Goal: Task Accomplishment & Management: Use online tool/utility

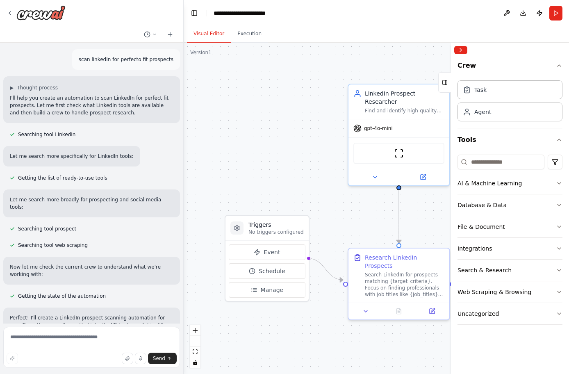
scroll to position [485, 0]
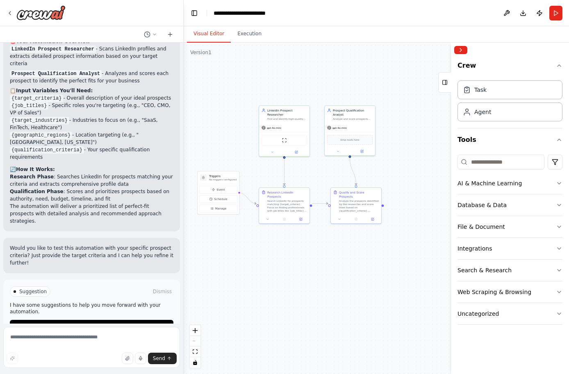
drag, startPoint x: 368, startPoint y: 187, endPoint x: 315, endPoint y: 157, distance: 61.0
click at [315, 157] on div ".deletable-edge-delete-btn { width: 20px; height: 20px; border: 0px solid #ffff…" at bounding box center [376, 208] width 385 height 331
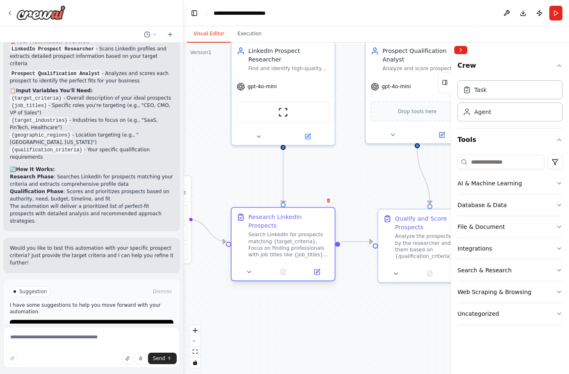
click at [288, 231] on div "Search LinkedIn for prospects matching {target_criteria}. Focus on finding prof…" at bounding box center [288, 244] width 81 height 27
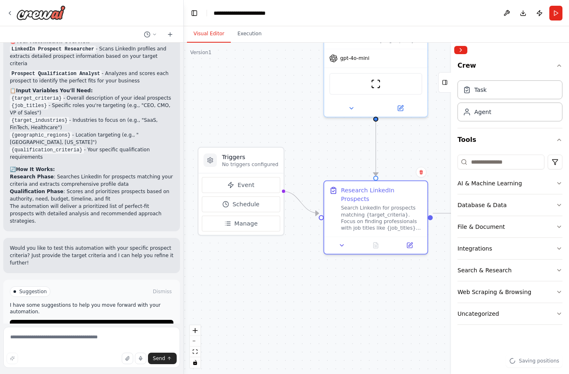
drag, startPoint x: 237, startPoint y: 169, endPoint x: 329, endPoint y: 141, distance: 96.2
click at [329, 141] on div ".deletable-edge-delete-btn { width: 20px; height: 20px; border: 0px solid #ffff…" at bounding box center [376, 208] width 385 height 331
click at [343, 239] on button at bounding box center [341, 243] width 29 height 10
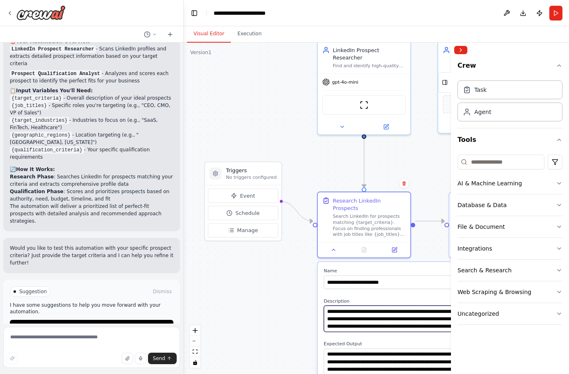
drag, startPoint x: 363, startPoint y: 307, endPoint x: 340, endPoint y: 312, distance: 23.7
click at [340, 312] on textarea "**********" at bounding box center [392, 318] width 137 height 26
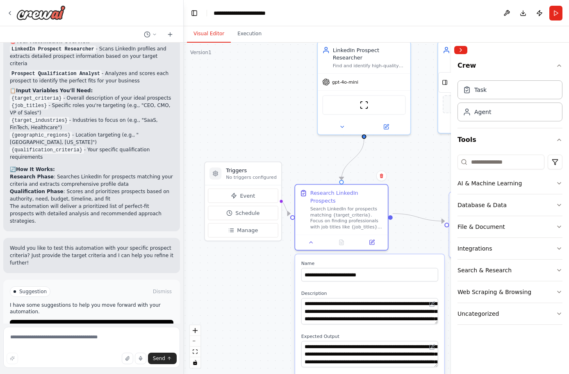
drag, startPoint x: 370, startPoint y: 263, endPoint x: 346, endPoint y: 259, distance: 24.2
click at [346, 260] on label "Name" at bounding box center [369, 263] width 137 height 6
click at [436, 314] on textarea "**********" at bounding box center [369, 311] width 137 height 26
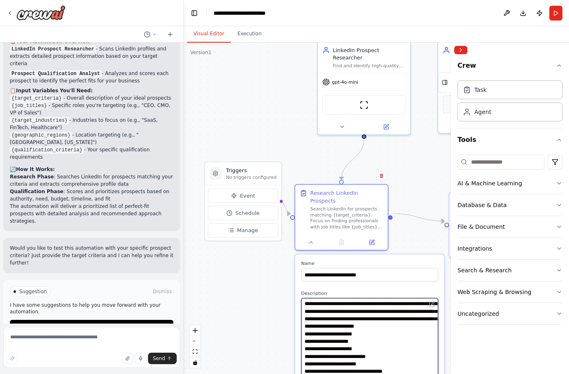
drag, startPoint x: 436, startPoint y: 314, endPoint x: 434, endPoint y: 371, distance: 57.9
click at [434, 371] on textarea "**********" at bounding box center [369, 340] width 137 height 84
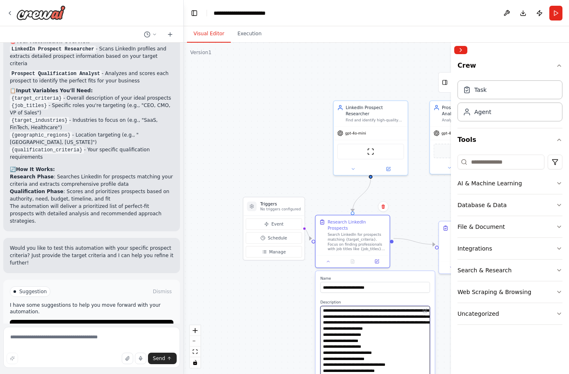
drag, startPoint x: 428, startPoint y: 364, endPoint x: 428, endPoint y: 373, distance: 8.6
click at [428, 373] on textarea "**********" at bounding box center [375, 344] width 109 height 76
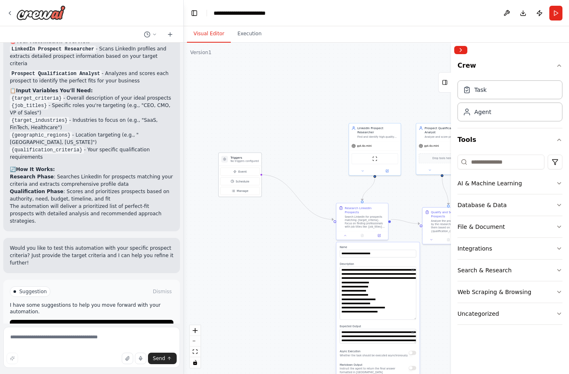
drag, startPoint x: 305, startPoint y: 196, endPoint x: 239, endPoint y: 159, distance: 75.8
click at [239, 159] on div "Triggers No triggers configured" at bounding box center [244, 158] width 28 height 7
drag, startPoint x: 380, startPoint y: 127, endPoint x: 309, endPoint y: 83, distance: 84.2
click at [309, 83] on div "LinkedIn Prospect Researcher" at bounding box center [314, 87] width 41 height 9
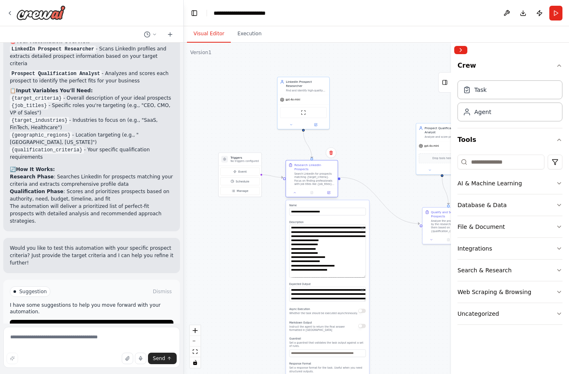
drag, startPoint x: 353, startPoint y: 213, endPoint x: 305, endPoint y: 170, distance: 64.8
click at [305, 172] on div "Search LinkedIn for prospects matching {target_criteria}. Focus on finding prof…" at bounding box center [314, 179] width 41 height 14
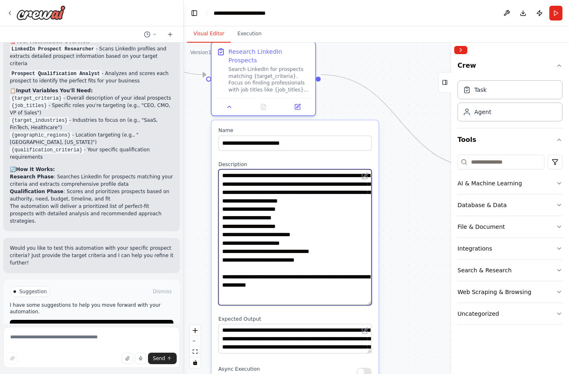
drag, startPoint x: 370, startPoint y: 264, endPoint x: 373, endPoint y: 294, distance: 30.1
click at [373, 294] on div "**********" at bounding box center [295, 337] width 167 height 432
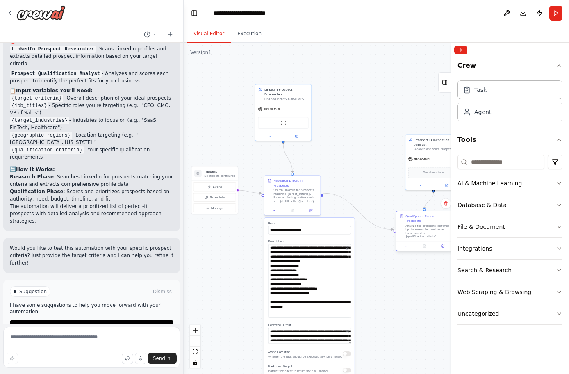
drag, startPoint x: 423, startPoint y: 234, endPoint x: 407, endPoint y: 219, distance: 22.3
click at [407, 219] on div "Qualify and Score Prospects Analyze the prospects identified by the researcher …" at bounding box center [427, 226] width 44 height 25
drag, startPoint x: 424, startPoint y: 140, endPoint x: 402, endPoint y: 86, distance: 58.1
click at [402, 86] on div "Prospect Qualification Analyst" at bounding box center [414, 86] width 44 height 9
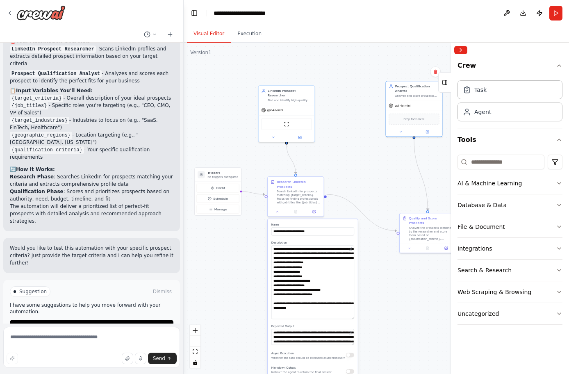
click at [394, 164] on div ".deletable-edge-delete-btn { width: 20px; height: 20px; border: 0px solid #ffff…" at bounding box center [376, 208] width 385 height 331
drag, startPoint x: 421, startPoint y: 225, endPoint x: 408, endPoint y: 192, distance: 35.8
click at [408, 193] on div "Analyze the prospects identified by the researcher and score them based on {qua…" at bounding box center [416, 200] width 44 height 15
click at [440, 213] on div at bounding box center [413, 215] width 56 height 9
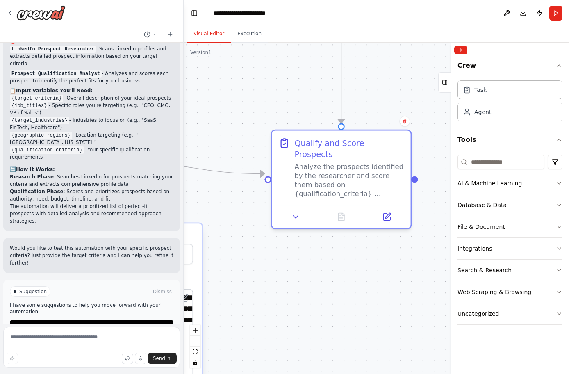
drag, startPoint x: 369, startPoint y: 304, endPoint x: 301, endPoint y: 280, distance: 72.0
click at [301, 280] on div ".deletable-edge-delete-btn { width: 20px; height: 20px; border: 0px solid #ffff…" at bounding box center [376, 208] width 385 height 331
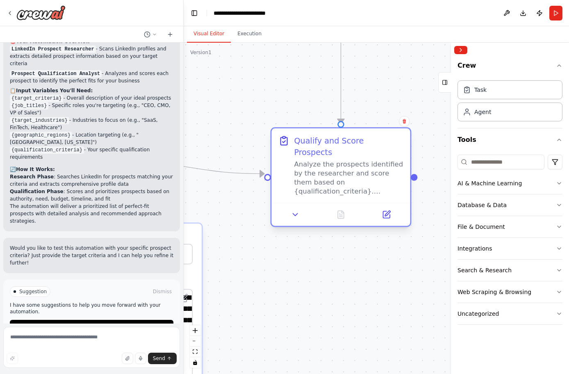
click at [363, 174] on div "Analyze the prospects identified by the researcher and score them based on {qua…" at bounding box center [348, 178] width 109 height 36
click at [388, 211] on icon at bounding box center [386, 214] width 7 height 7
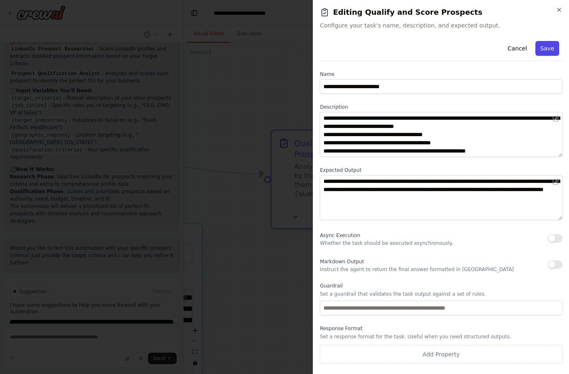
click at [547, 41] on button "Save" at bounding box center [547, 48] width 24 height 15
click at [545, 47] on button "Save" at bounding box center [547, 48] width 24 height 15
click at [546, 44] on button "Save" at bounding box center [547, 48] width 24 height 15
click at [560, 8] on icon "button" at bounding box center [559, 10] width 7 height 7
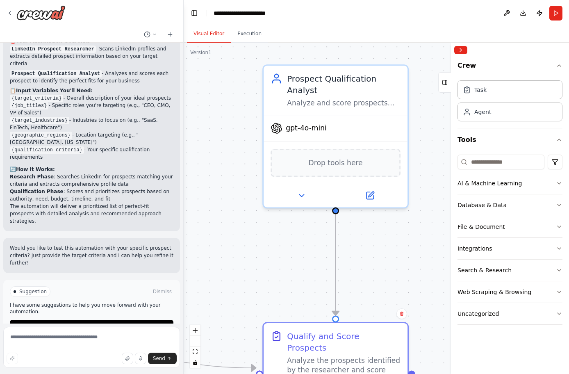
drag, startPoint x: 385, startPoint y: 85, endPoint x: 378, endPoint y: 277, distance: 192.0
click at [378, 278] on div ".deletable-edge-delete-btn { width: 20px; height: 20px; border: 0px solid #ffff…" at bounding box center [376, 208] width 385 height 331
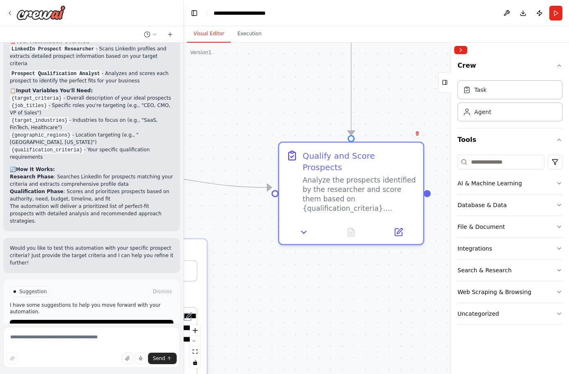
drag, startPoint x: 374, startPoint y: 248, endPoint x: 390, endPoint y: 68, distance: 180.7
click at [390, 68] on div ".deletable-edge-delete-btn { width: 20px; height: 20px; border: 0px solid #ffff…" at bounding box center [376, 208] width 385 height 331
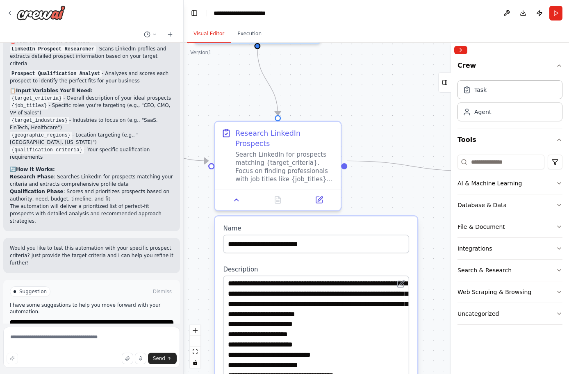
drag, startPoint x: 254, startPoint y: 108, endPoint x: 442, endPoint y: 107, distance: 187.4
click at [442, 107] on div ".deletable-edge-delete-btn { width: 20px; height: 20px; border: 0px solid #ffff…" at bounding box center [376, 208] width 385 height 331
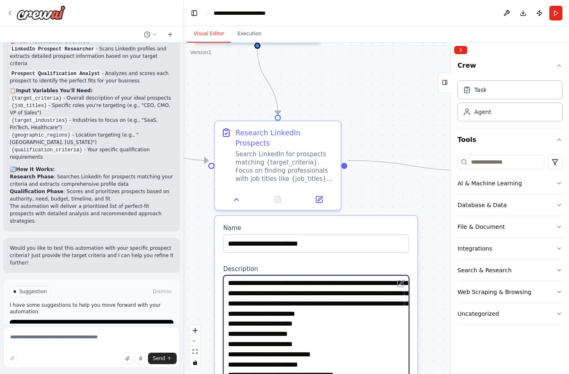
click at [243, 283] on textarea "**********" at bounding box center [316, 357] width 186 height 165
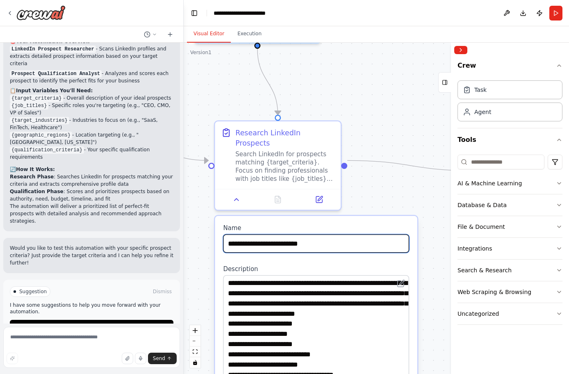
drag, startPoint x: 288, startPoint y: 236, endPoint x: 282, endPoint y: 298, distance: 62.1
click at [394, 191] on div ".deletable-edge-delete-btn { width: 20px; height: 20px; border: 0px solid #ffff…" at bounding box center [376, 208] width 385 height 331
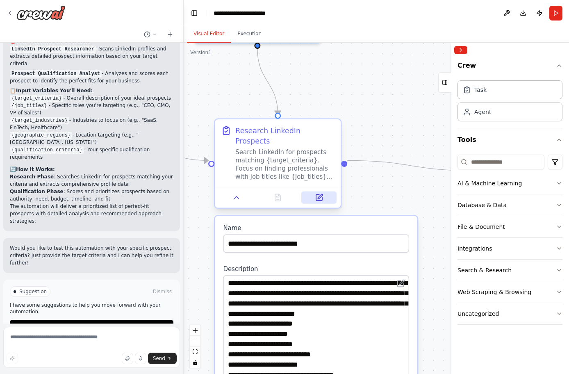
click at [317, 194] on icon at bounding box center [319, 197] width 6 height 6
click at [319, 194] on icon at bounding box center [320, 196] width 5 height 5
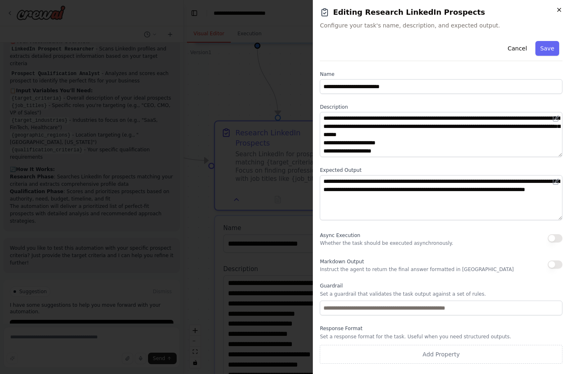
click at [559, 8] on icon "button" at bounding box center [559, 10] width 7 height 7
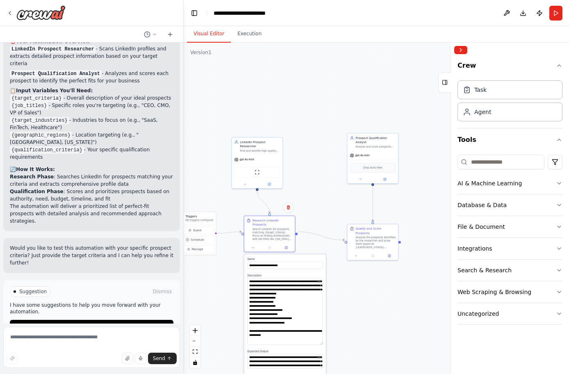
drag, startPoint x: 295, startPoint y: 259, endPoint x: 300, endPoint y: 256, distance: 5.9
click at [300, 257] on label "Name" at bounding box center [285, 258] width 75 height 3
drag, startPoint x: 373, startPoint y: 232, endPoint x: 380, endPoint y: 224, distance: 11.3
click at [380, 227] on div "Analyze the prospects identified by the researcher and score them based on {qua…" at bounding box center [384, 233] width 40 height 13
click at [255, 244] on button at bounding box center [253, 246] width 14 height 5
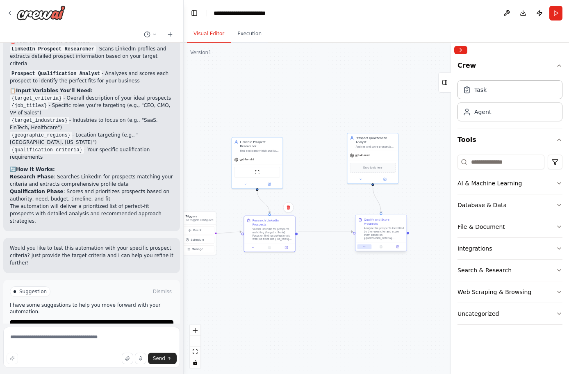
click at [365, 245] on icon at bounding box center [364, 246] width 3 height 3
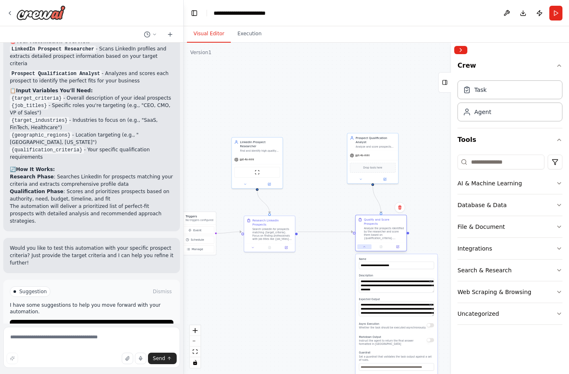
click at [365, 245] on icon at bounding box center [364, 246] width 3 height 3
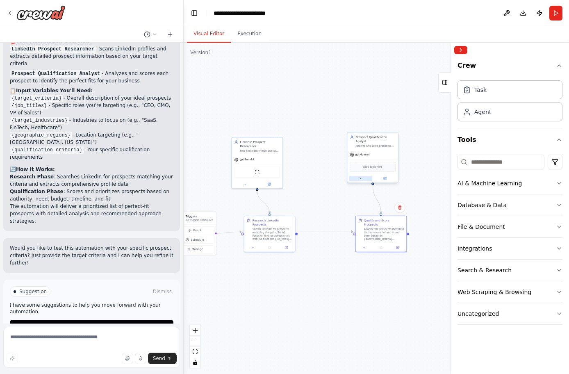
click at [362, 178] on icon at bounding box center [360, 178] width 3 height 3
drag, startPoint x: 278, startPoint y: 153, endPoint x: 293, endPoint y: 150, distance: 15.1
click at [293, 150] on div "LinkedIn Prospect Researcher Find and identify high-quality prospects on Linked…" at bounding box center [274, 158] width 52 height 52
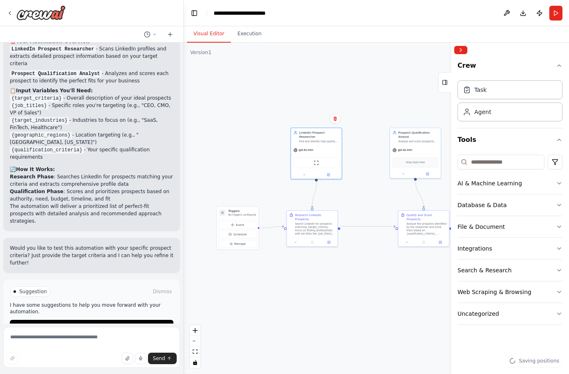
drag, startPoint x: 266, startPoint y: 280, endPoint x: 307, endPoint y: 275, distance: 41.8
click at [308, 275] on div ".deletable-edge-delete-btn { width: 20px; height: 20px; border: 0px solid #ffff…" at bounding box center [376, 208] width 385 height 331
drag, startPoint x: 232, startPoint y: 211, endPoint x: 218, endPoint y: 209, distance: 14.2
click at [218, 209] on div "Triggers No triggers configured" at bounding box center [229, 208] width 28 height 7
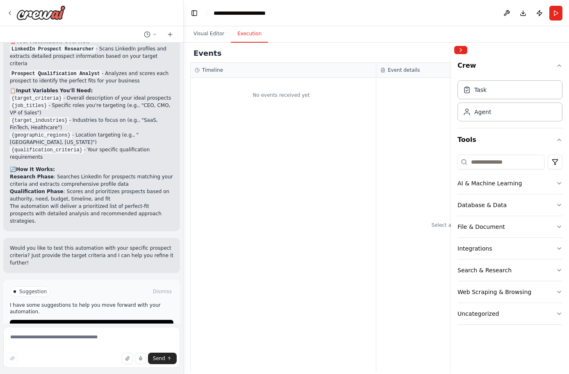
click at [251, 34] on button "Execution" at bounding box center [249, 33] width 37 height 17
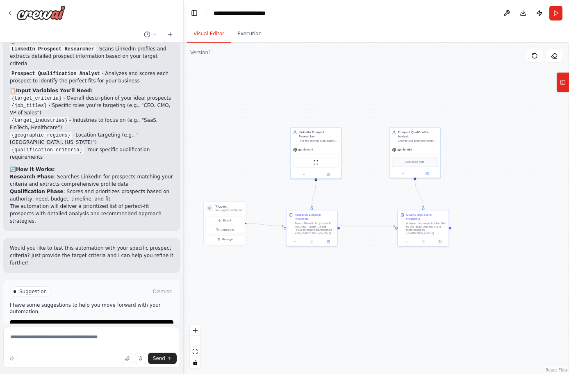
click at [210, 35] on button "Visual Editor" at bounding box center [209, 33] width 44 height 17
click at [225, 223] on button "Event" at bounding box center [224, 220] width 39 height 8
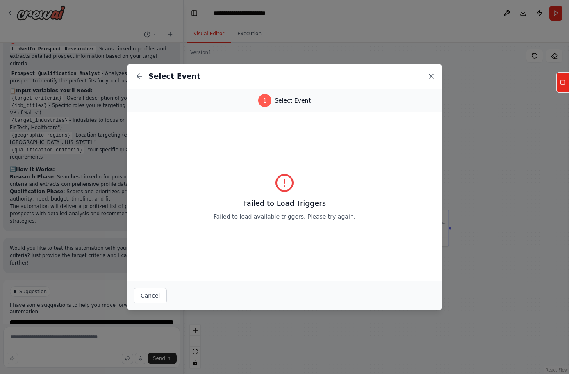
click at [431, 73] on icon at bounding box center [431, 76] width 8 height 8
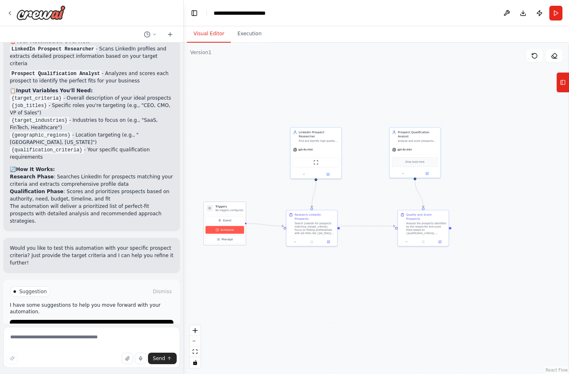
click at [231, 229] on span "Schedule" at bounding box center [227, 230] width 13 height 4
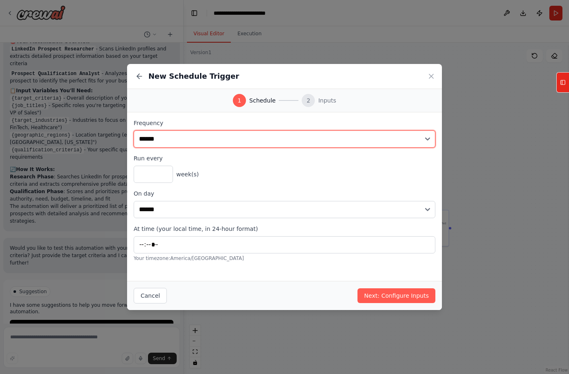
select select "*****"
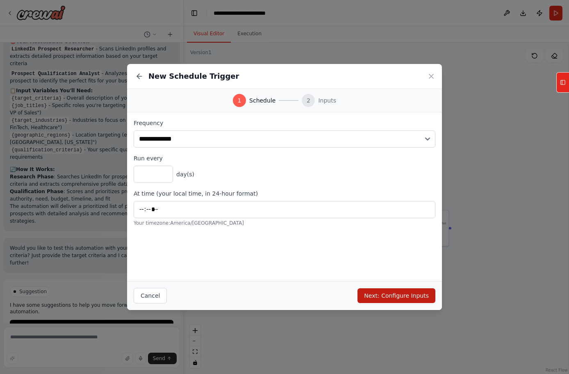
click at [379, 296] on button "Next: Configure Inputs" at bounding box center [396, 295] width 78 height 15
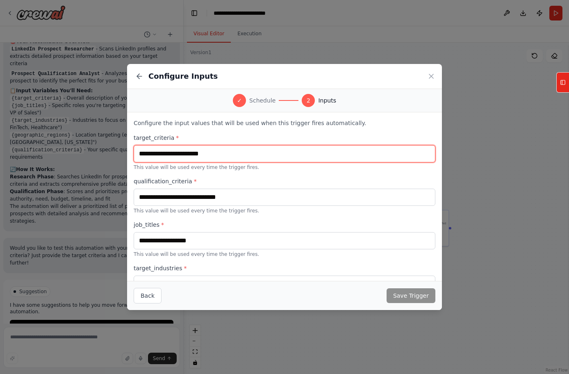
click at [246, 156] on input "text" at bounding box center [285, 153] width 302 height 17
type input "**********"
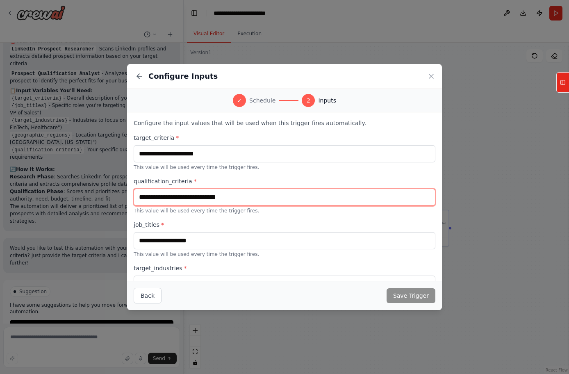
click at [234, 199] on input "text" at bounding box center [285, 197] width 302 height 17
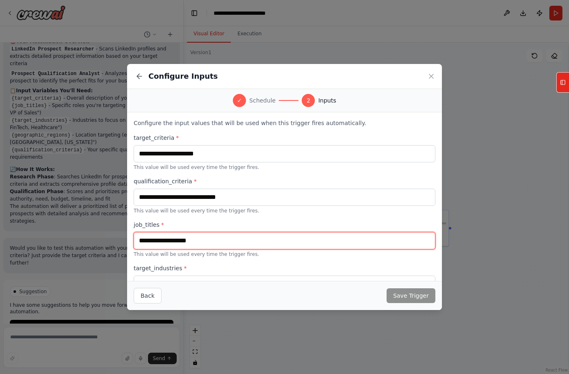
click at [224, 246] on input "text" at bounding box center [285, 240] width 302 height 17
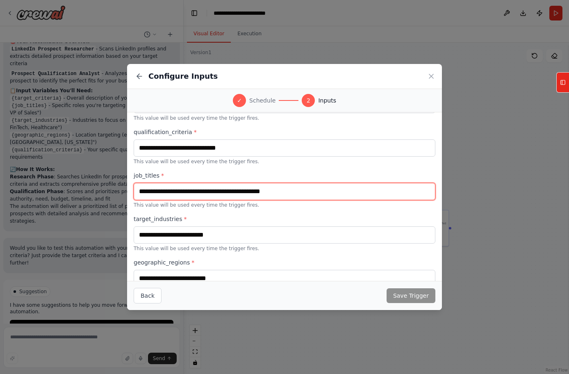
scroll to position [50, 0]
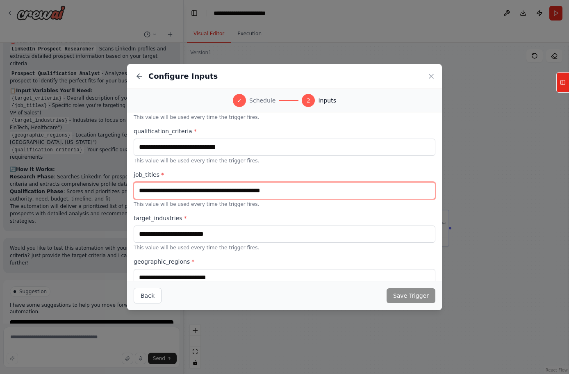
type input "**********"
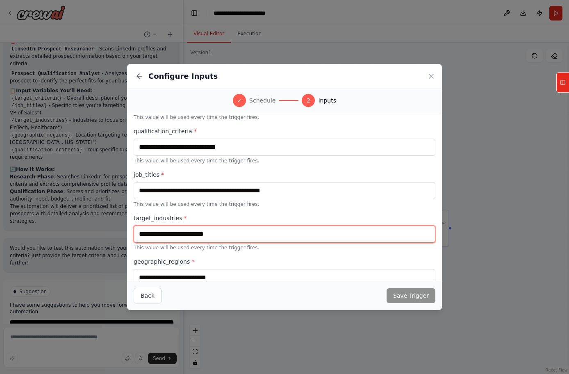
click at [213, 231] on input "text" at bounding box center [285, 233] width 302 height 17
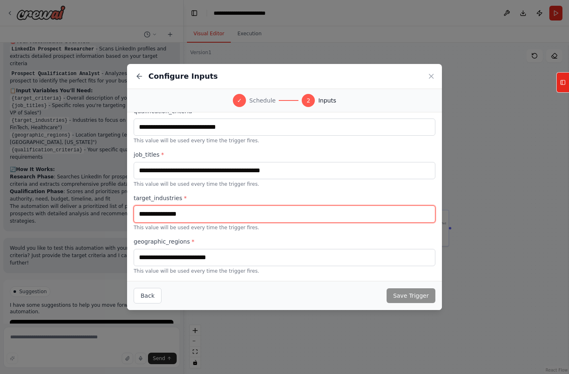
scroll to position [70, 0]
type input "**********"
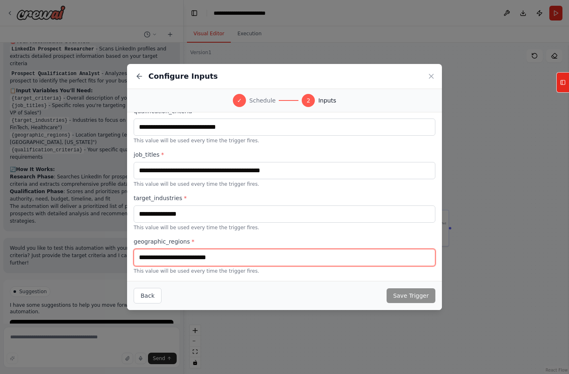
click at [237, 250] on input "text" at bounding box center [285, 257] width 302 height 17
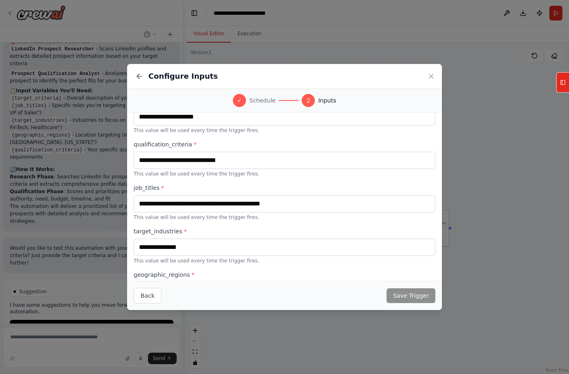
scroll to position [27, 0]
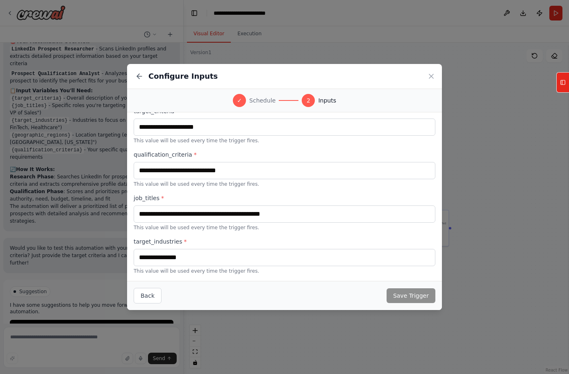
type input "****"
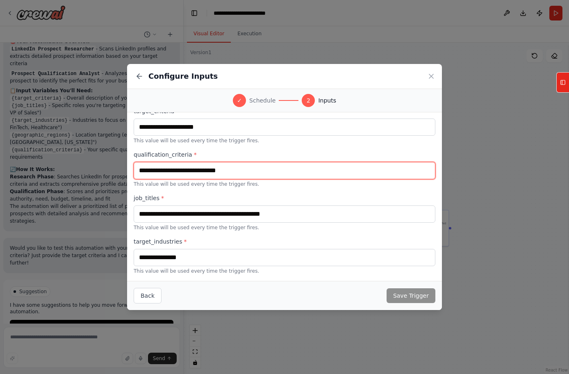
click at [272, 167] on input "text" at bounding box center [285, 170] width 302 height 17
drag, startPoint x: 227, startPoint y: 171, endPoint x: 145, endPoint y: 169, distance: 82.0
click at [145, 169] on input "text" at bounding box center [285, 170] width 302 height 17
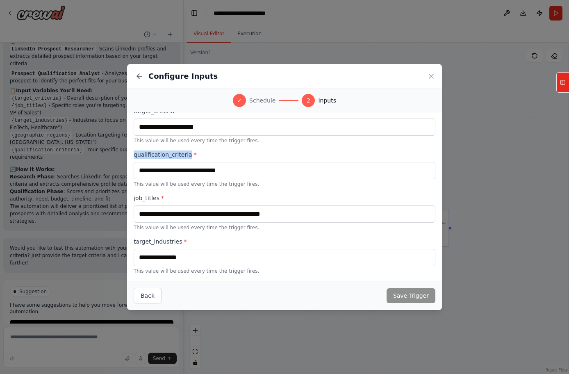
drag, startPoint x: 135, startPoint y: 155, endPoint x: 189, endPoint y: 155, distance: 53.3
click at [189, 155] on label "qualification_criteria *" at bounding box center [285, 154] width 302 height 8
copy label "qualification_criteria"
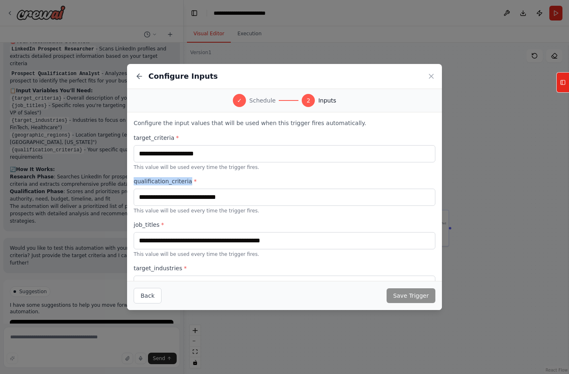
scroll to position [0, 0]
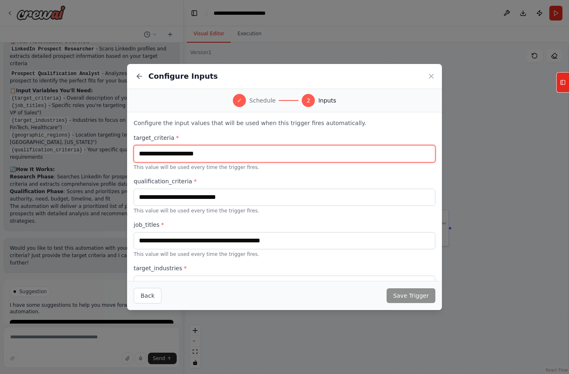
click at [273, 154] on input "**********" at bounding box center [285, 153] width 302 height 17
drag, startPoint x: 273, startPoint y: 153, endPoint x: 141, endPoint y: 152, distance: 132.4
click at [141, 152] on input "**********" at bounding box center [285, 153] width 302 height 17
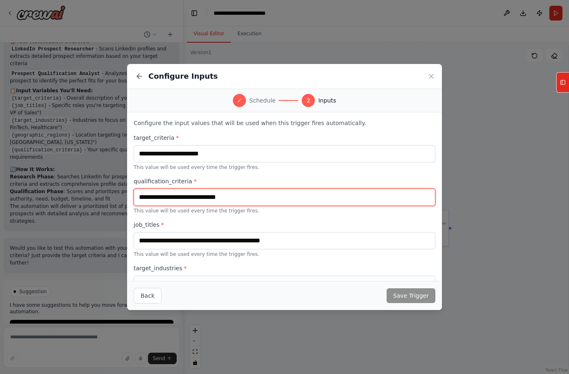
click at [219, 200] on input "text" at bounding box center [285, 197] width 302 height 17
paste input "**********"
type input "**********"
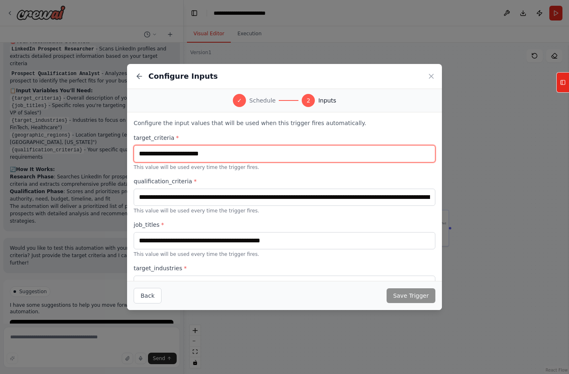
click at [241, 151] on input "text" at bounding box center [285, 153] width 302 height 17
click at [213, 146] on input "text" at bounding box center [285, 153] width 302 height 17
paste input "**********"
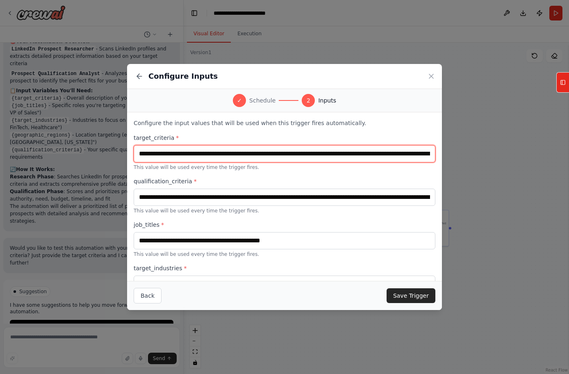
type input "**********"
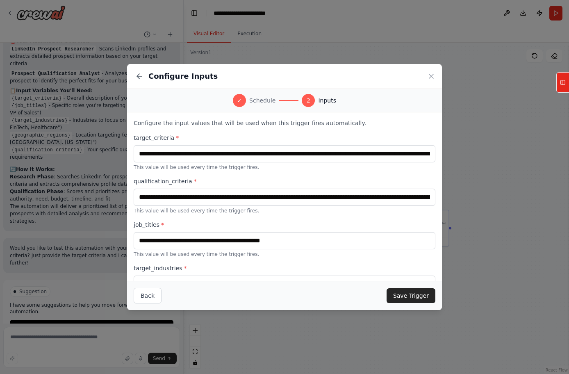
click at [221, 220] on div "**********" at bounding box center [285, 239] width 302 height 211
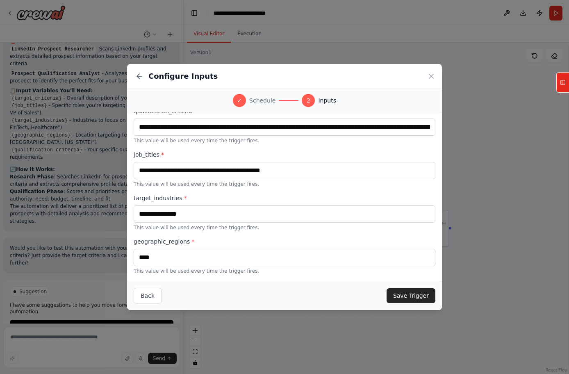
scroll to position [70, 0]
click at [405, 298] on button "Save Trigger" at bounding box center [411, 295] width 49 height 15
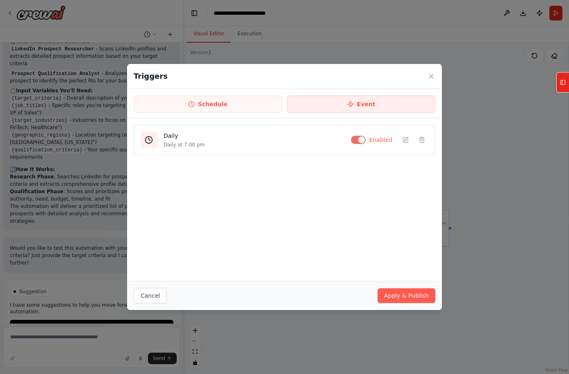
click at [321, 107] on button "Event" at bounding box center [361, 104] width 148 height 17
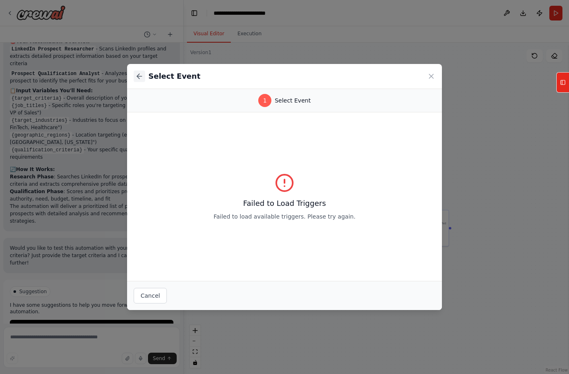
click at [139, 76] on icon at bounding box center [139, 76] width 8 height 8
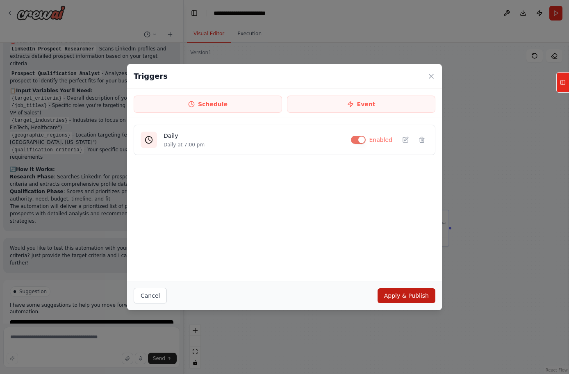
click at [396, 302] on button "Apply & Publish" at bounding box center [407, 295] width 58 height 15
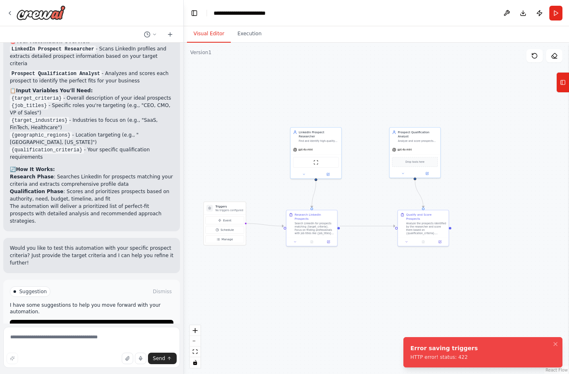
click at [430, 355] on div "HTTP error! status: 422" at bounding box center [444, 357] width 68 height 7
click at [232, 237] on button "Manage" at bounding box center [224, 239] width 39 height 8
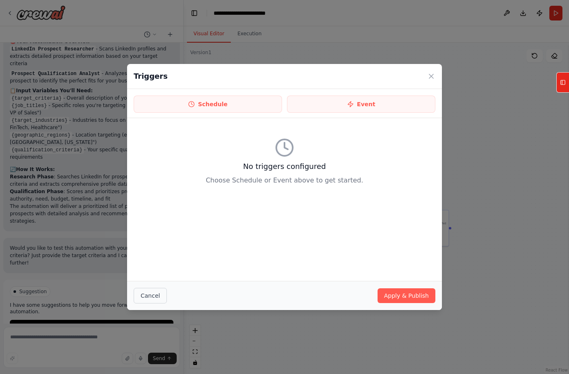
click at [153, 292] on button "Cancel" at bounding box center [150, 296] width 33 height 16
